Goal: Transaction & Acquisition: Purchase product/service

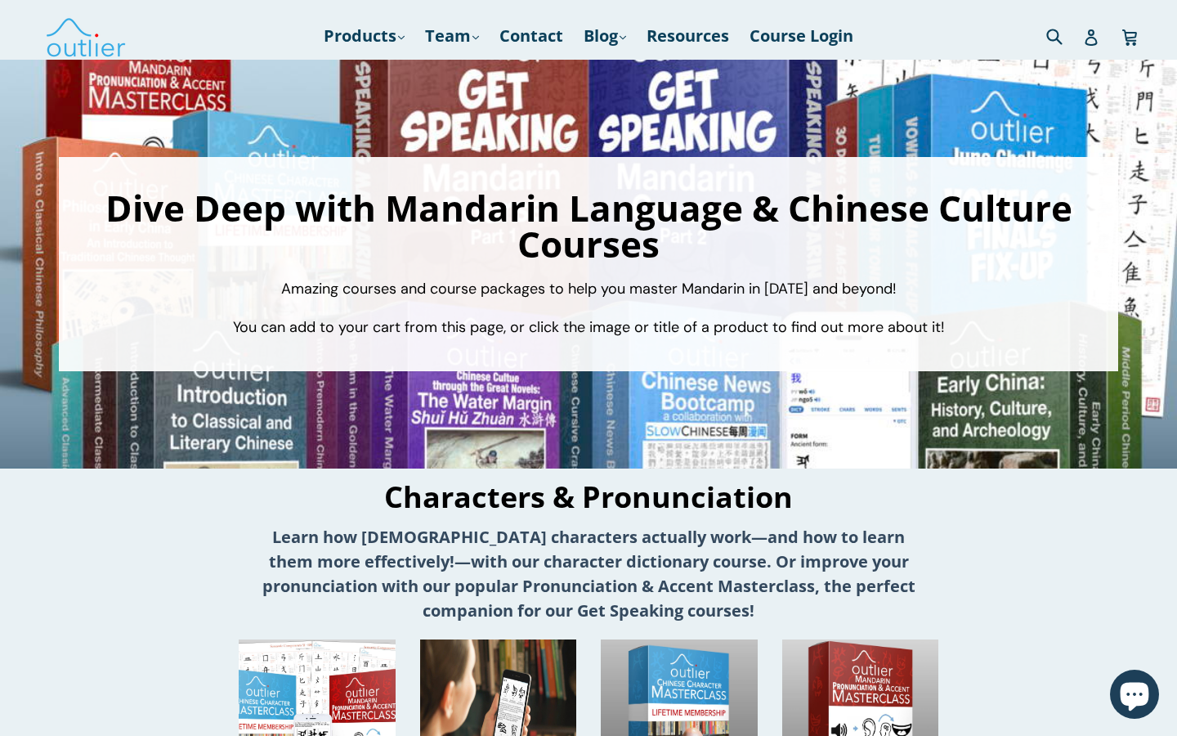
click at [885, 536] on strong "Learn how Chinese characters actually work—and how to learn them more effective…" at bounding box center [588, 574] width 653 height 96
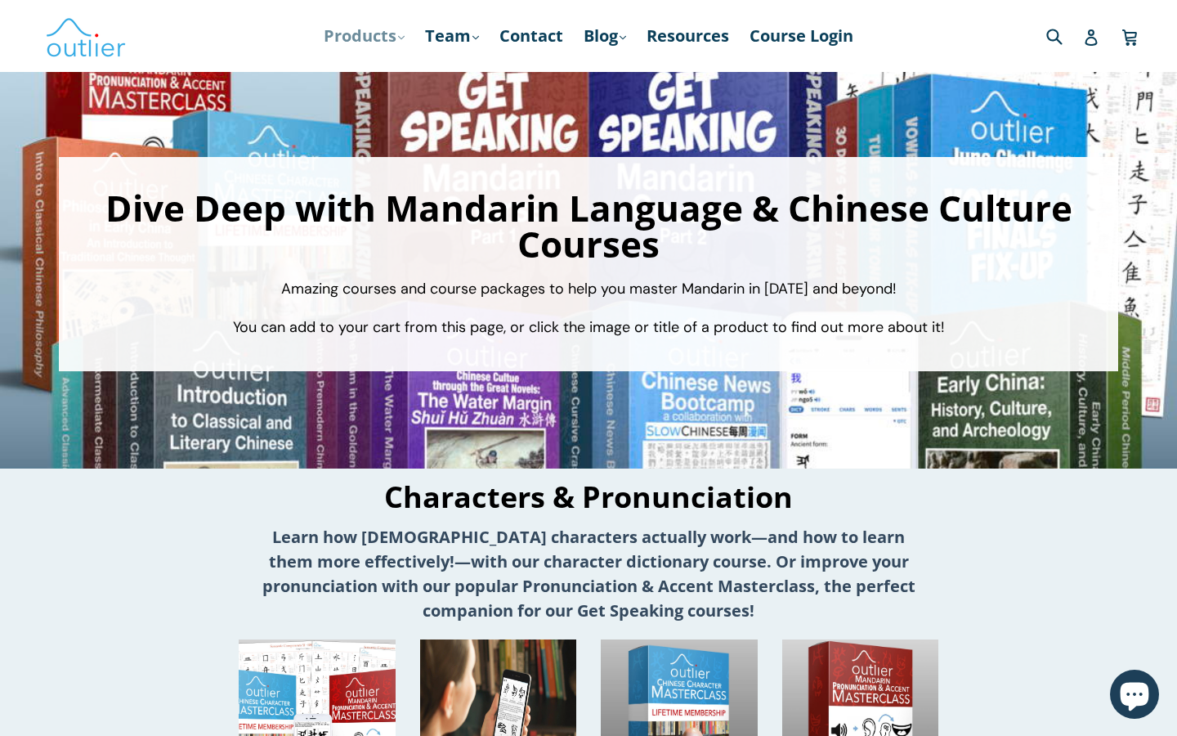
click at [388, 40] on link "Products .cls-1{fill:#231f20} expand" at bounding box center [364, 35] width 97 height 29
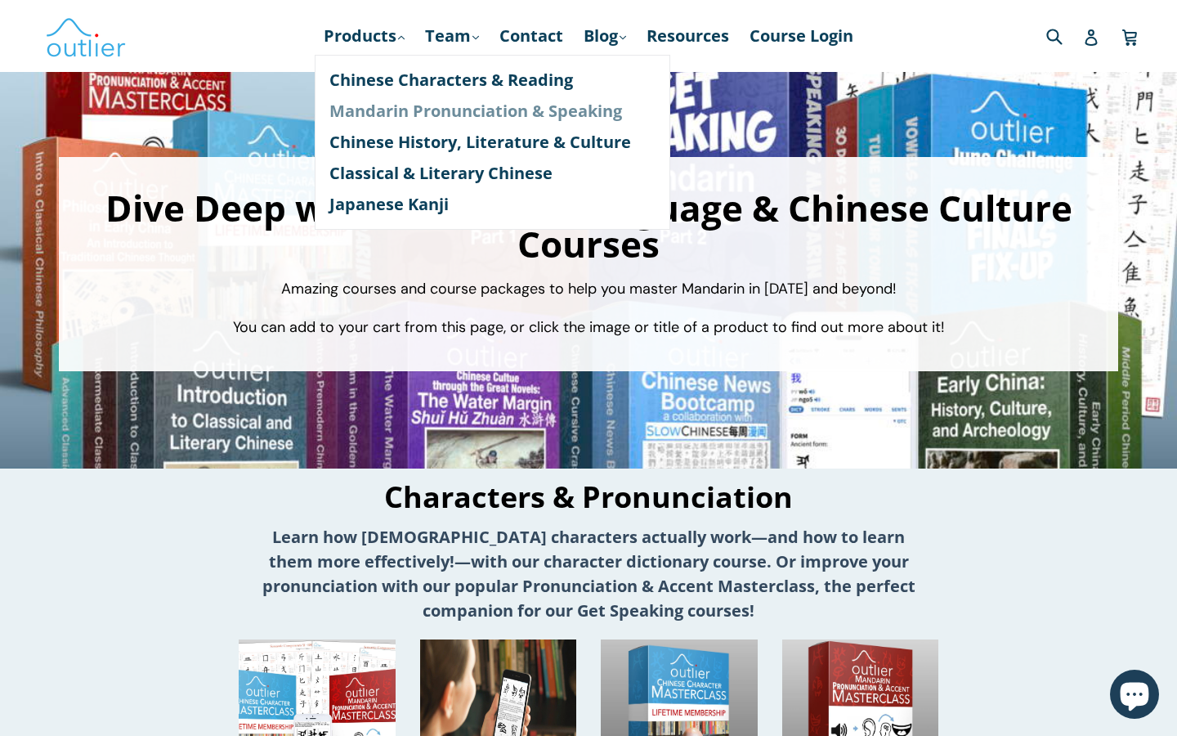
click at [417, 110] on link "Mandarin Pronunciation & Speaking" at bounding box center [492, 111] width 326 height 31
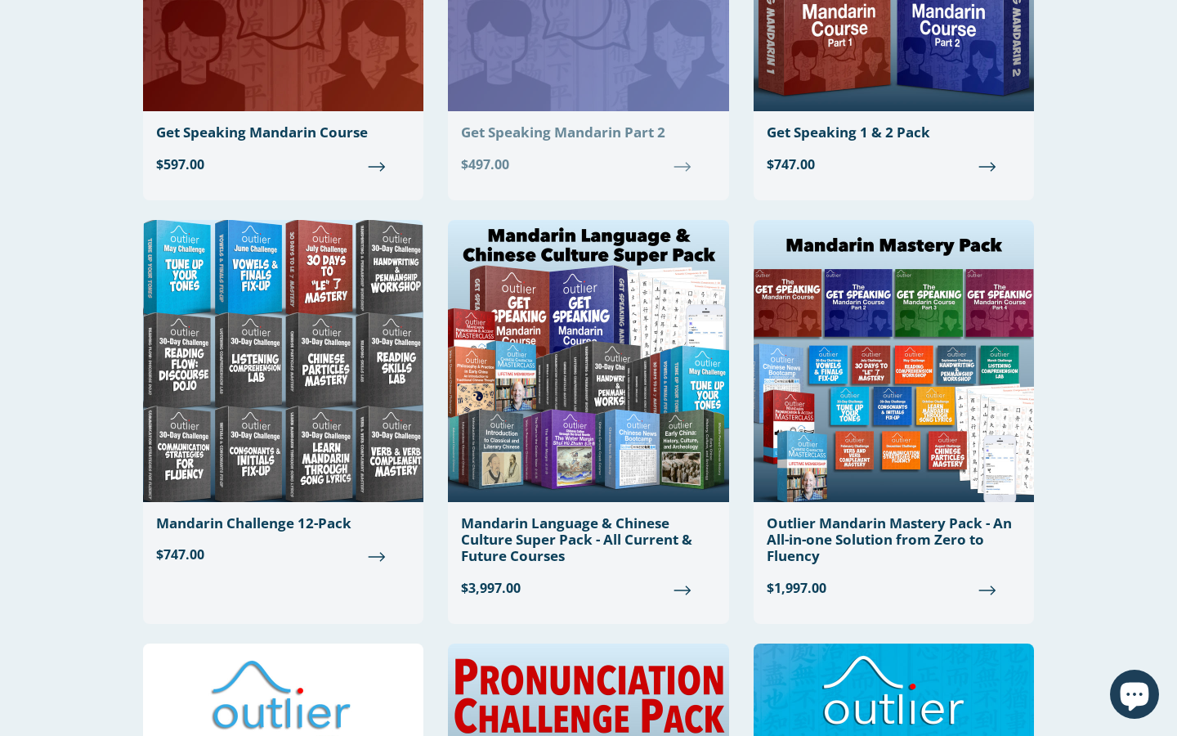
scroll to position [759, 0]
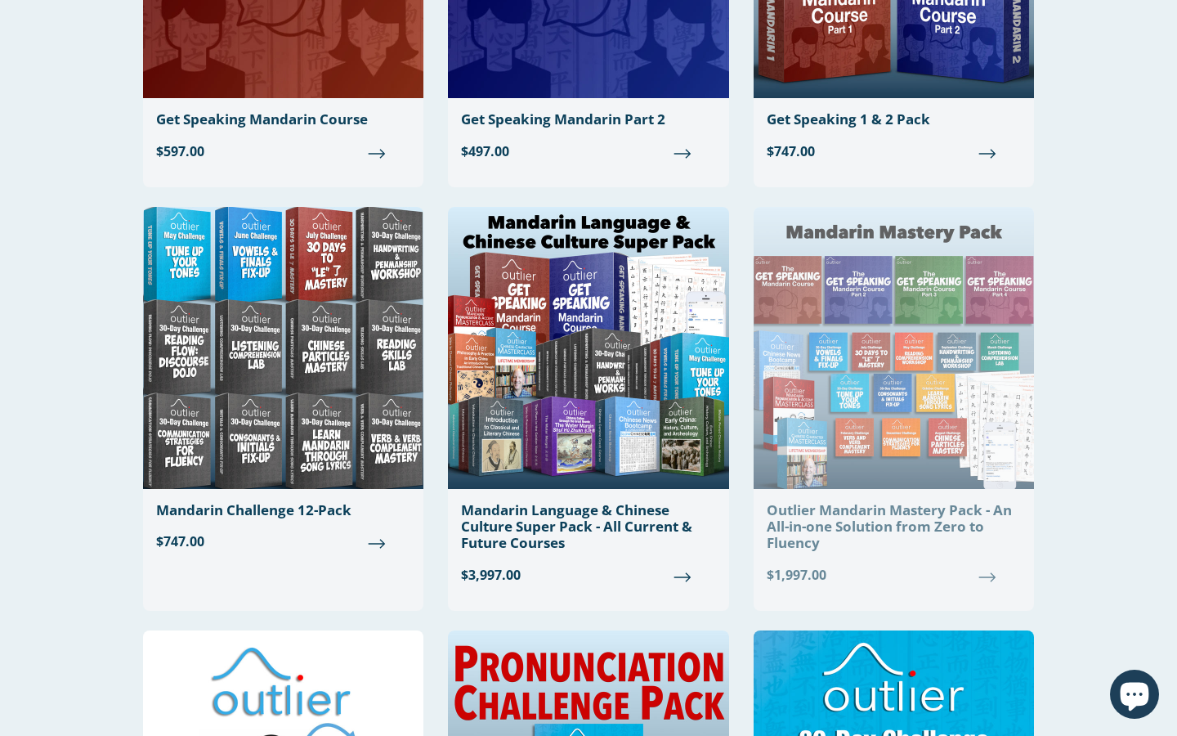
click at [972, 531] on div "Outlier Mandarin Mastery Pack - An All-in-one Solution from Zero to Fluency" at bounding box center [894, 527] width 254 height 50
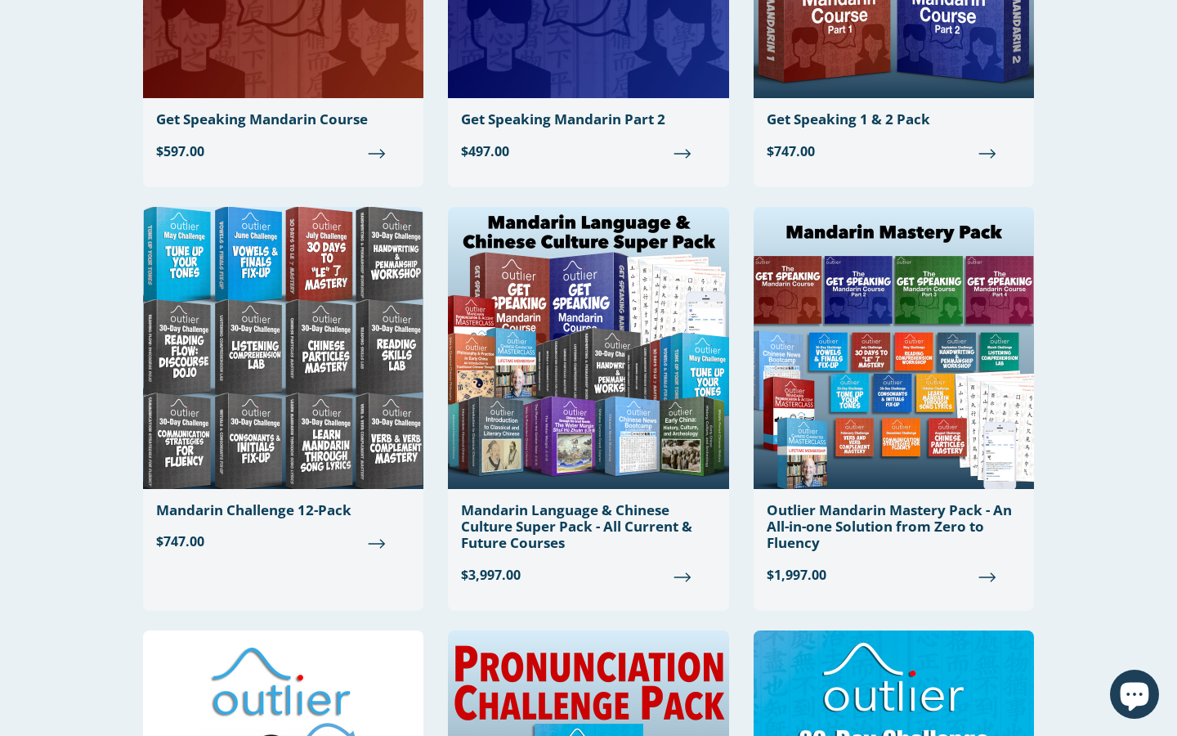
scroll to position [534, 0]
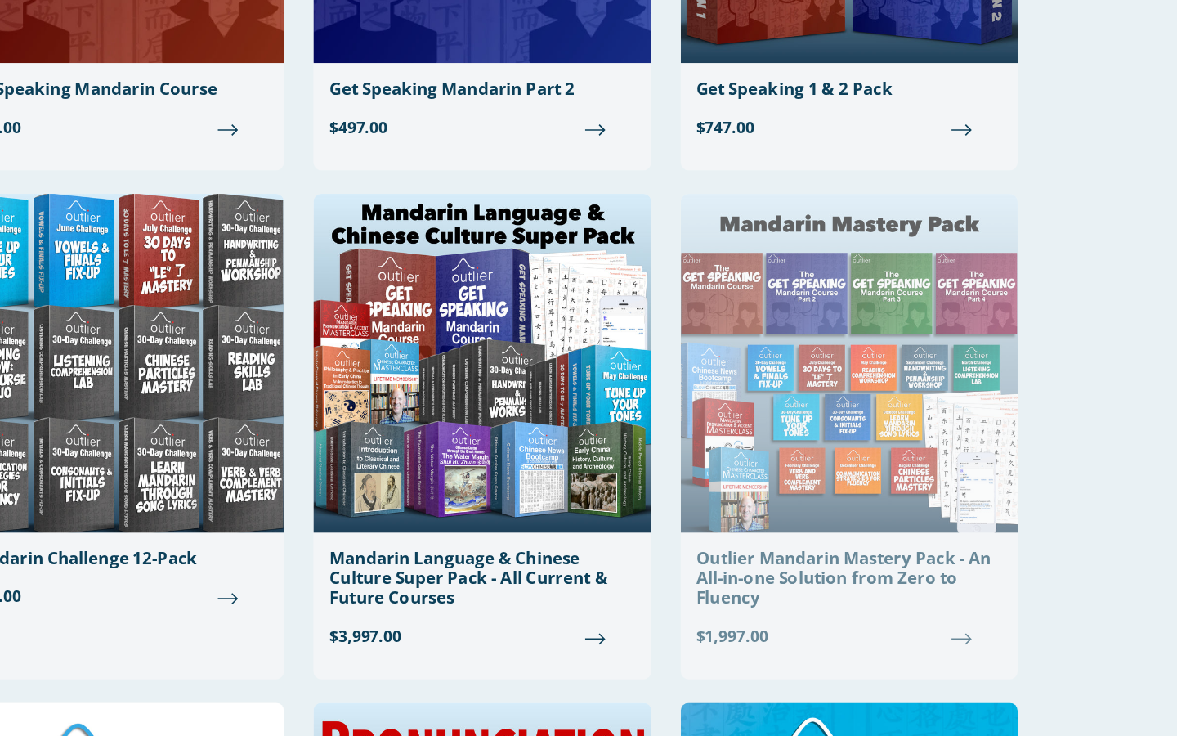
click at [767, 491] on div "Outlier Mandarin Mastery Pack - An All-in-one Solution from Zero to Fluency" at bounding box center [894, 481] width 254 height 50
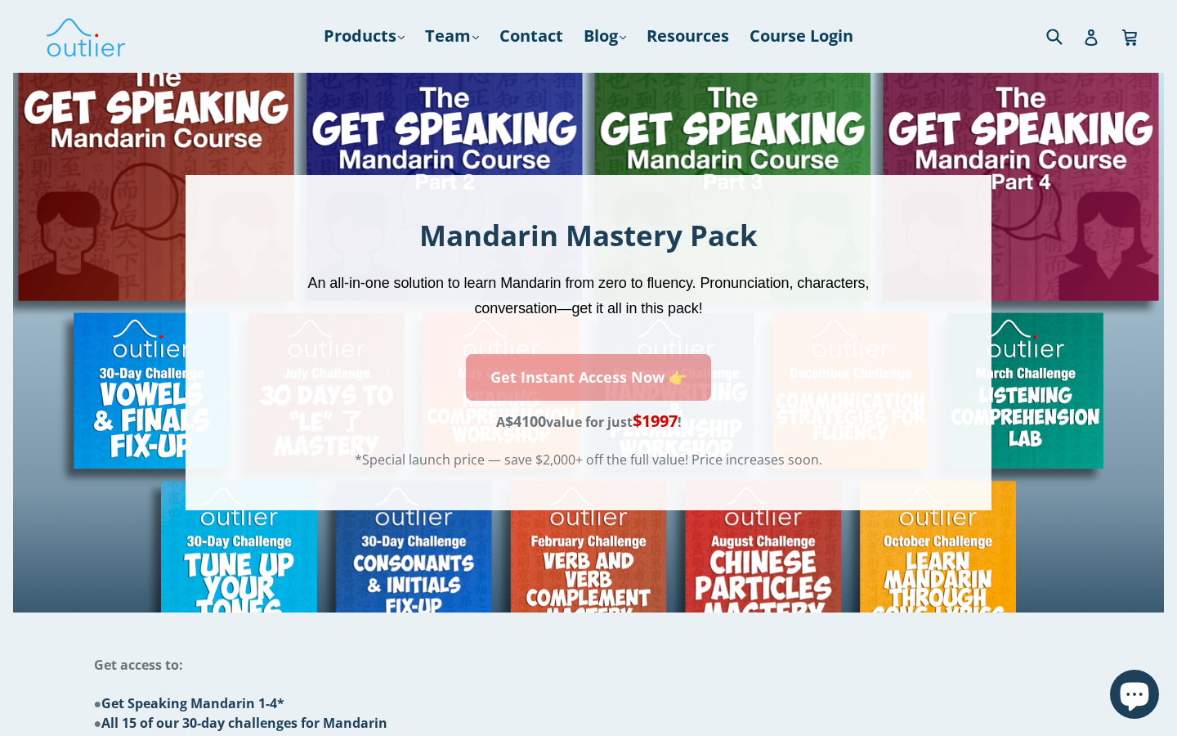
click at [692, 397] on link "Get Instant Access Now 👉" at bounding box center [588, 377] width 245 height 47
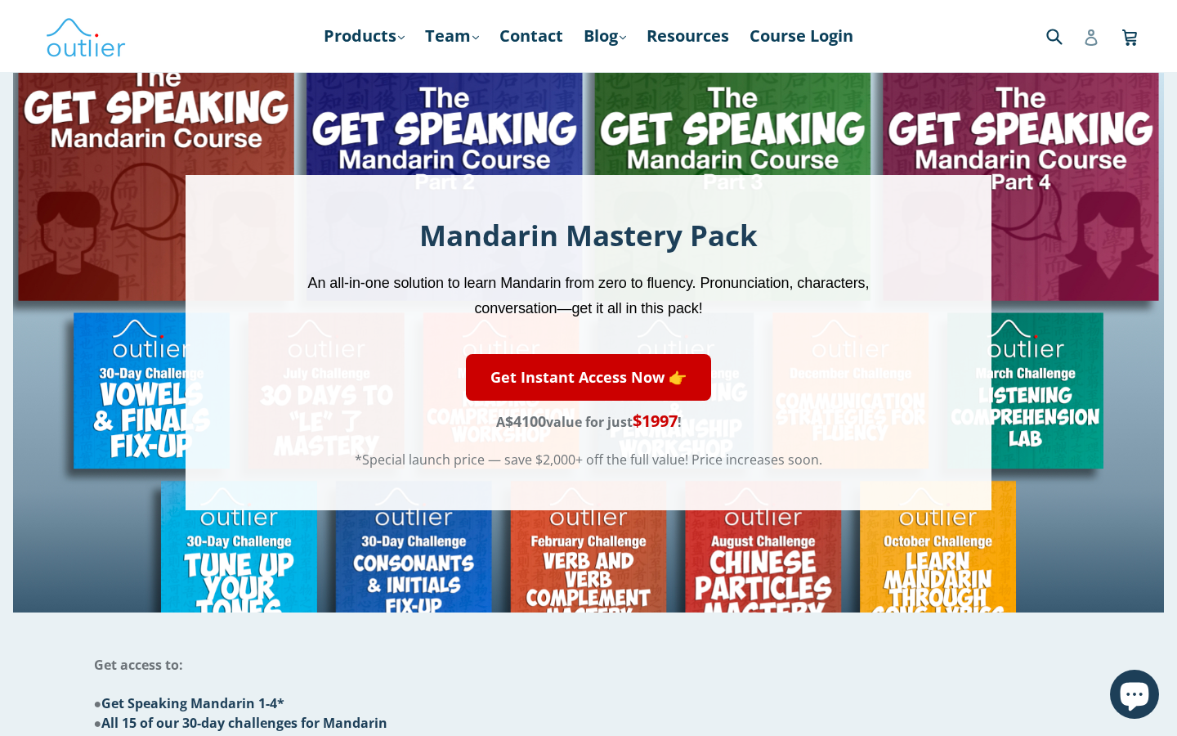
click at [1088, 40] on icon at bounding box center [1091, 37] width 16 height 16
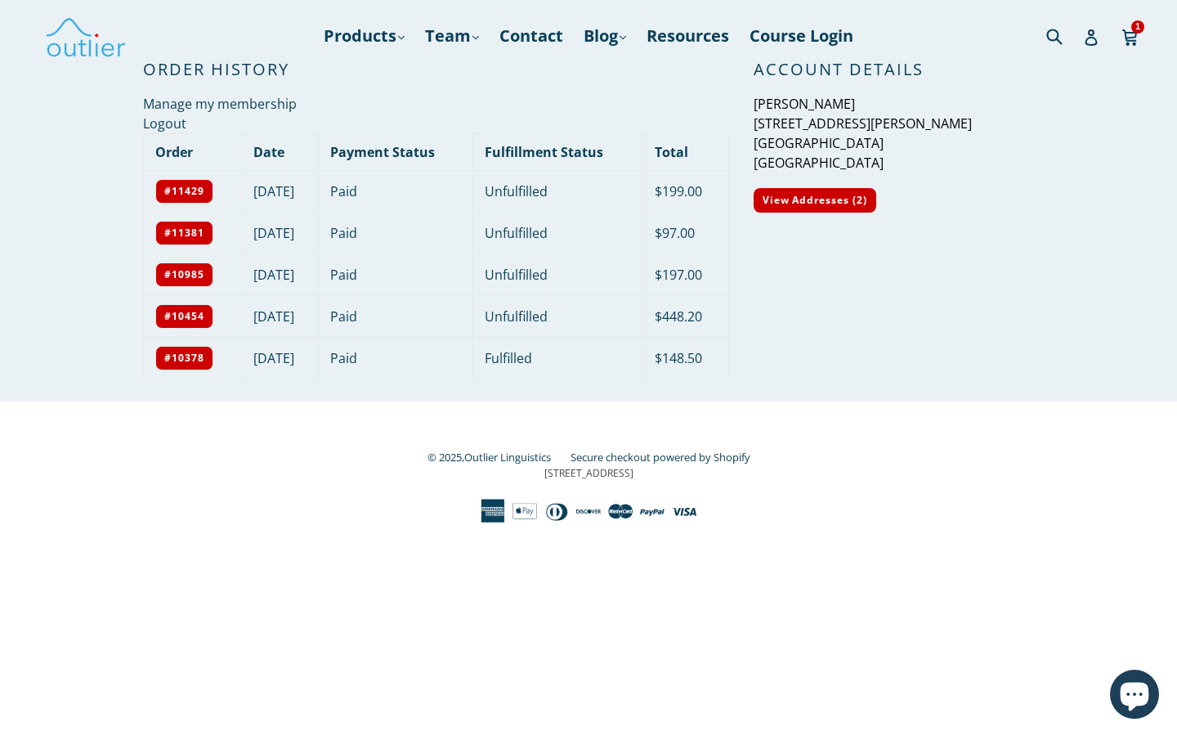
click at [290, 229] on td "September 08, 2025" at bounding box center [280, 233] width 78 height 42
click at [202, 231] on link "#11381" at bounding box center [184, 233] width 58 height 25
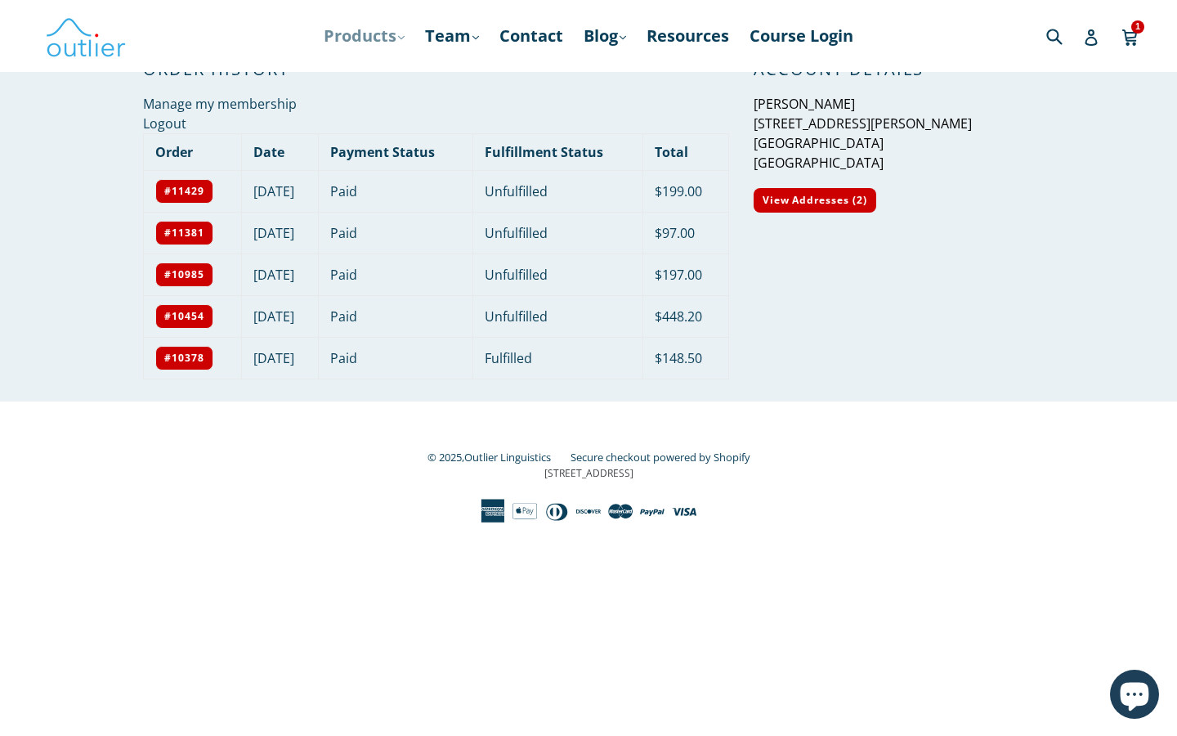
click at [401, 40] on icon ".cls-1{fill:#231f20}" at bounding box center [401, 37] width 7 height 7
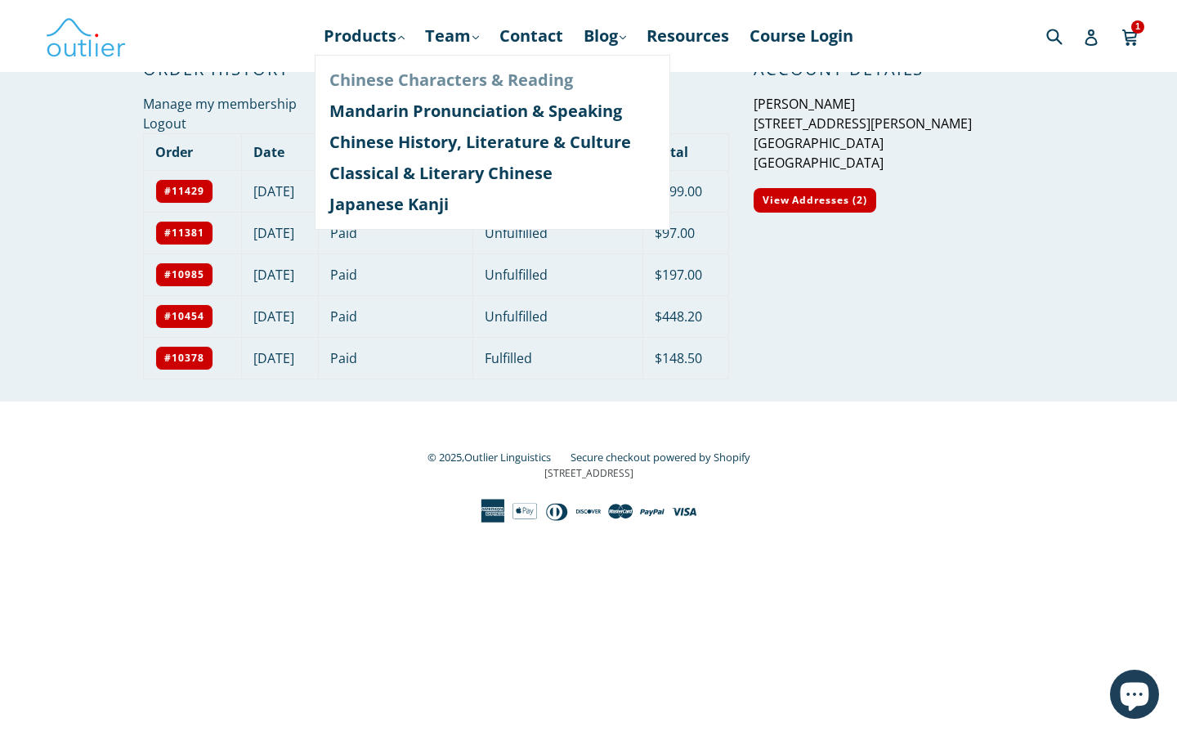
click at [417, 80] on link "Chinese Characters & Reading" at bounding box center [492, 80] width 326 height 31
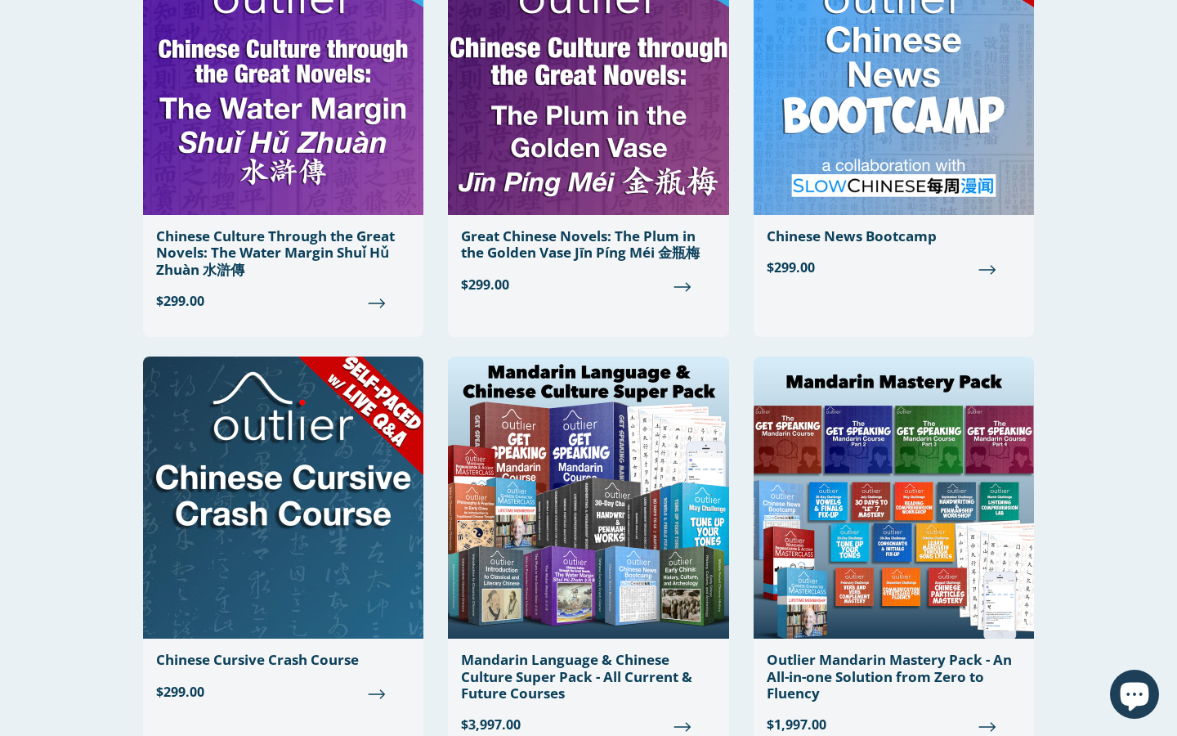
scroll to position [1046, 0]
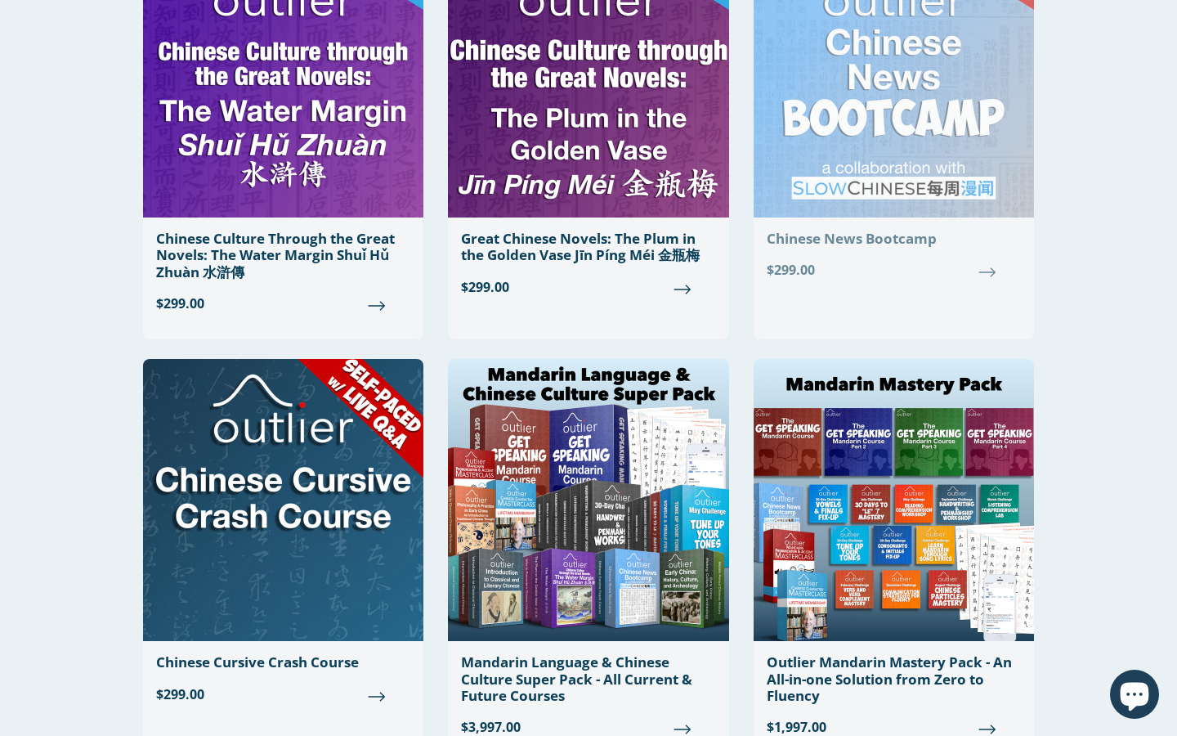
click at [797, 217] on link "Chinese News Bootcamp Regular price $299.00" at bounding box center [894, 113] width 280 height 357
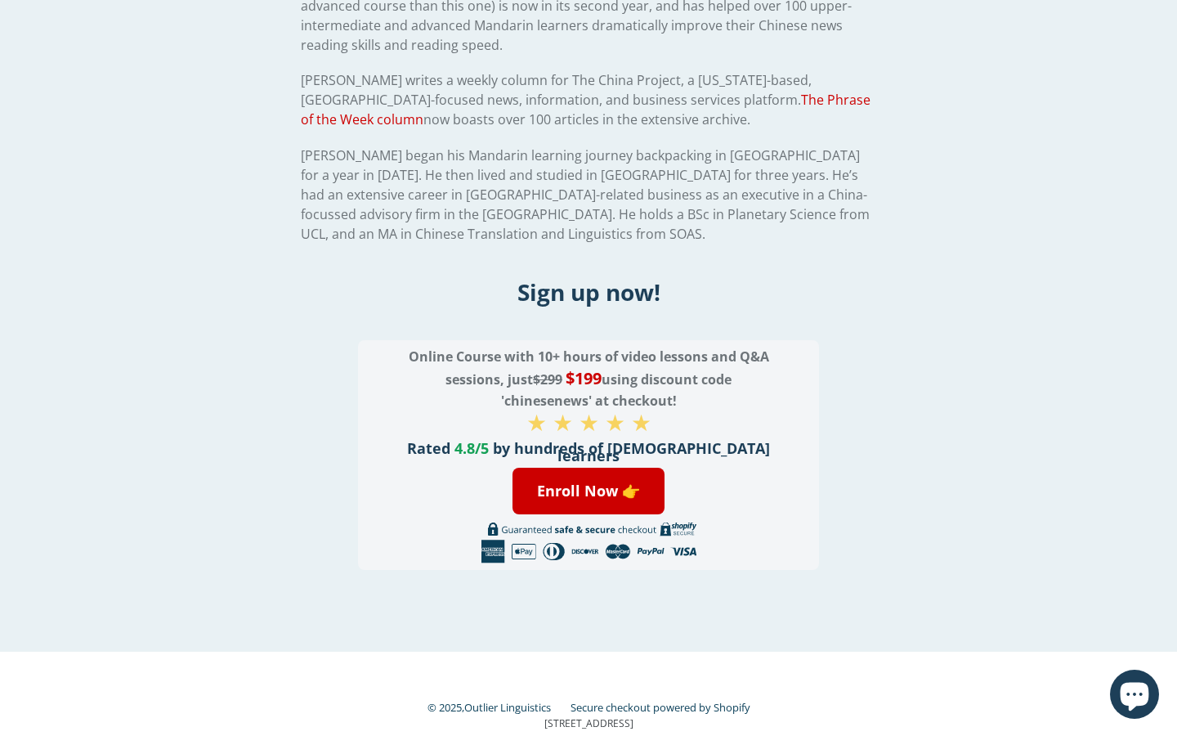
scroll to position [3539, 0]
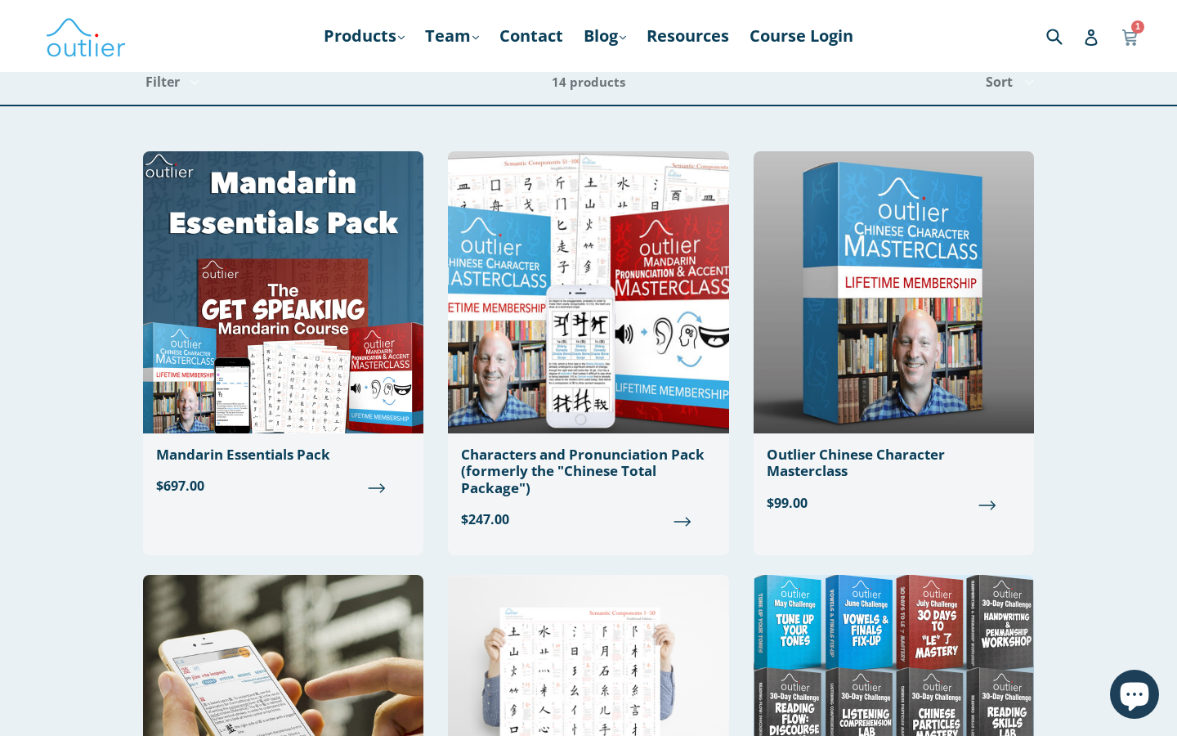
click at [1128, 48] on link "Cart Cart 1 item" at bounding box center [1131, 36] width 19 height 38
